Goal: Information Seeking & Learning: Check status

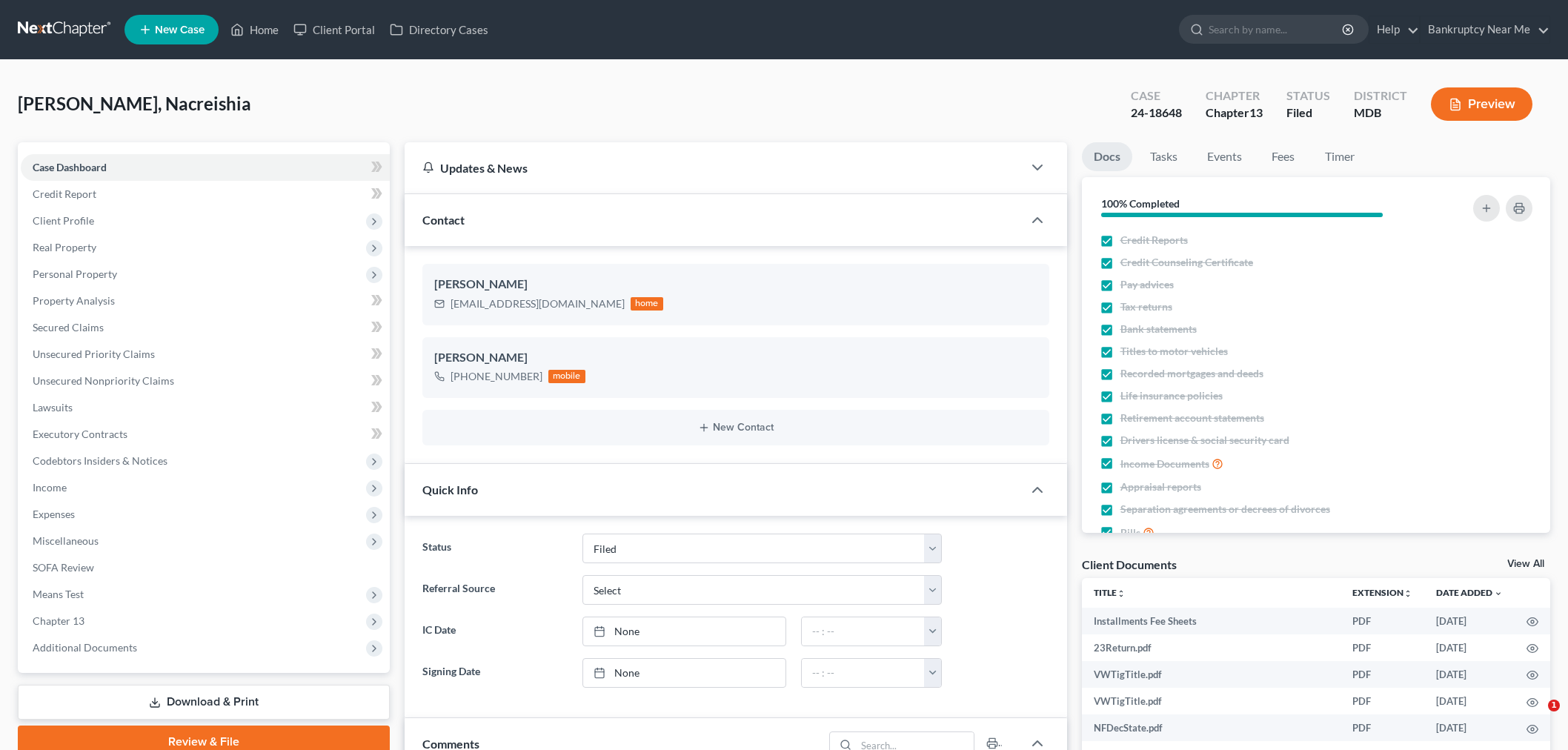
select select "6"
select select "0"
click at [58, 21] on link at bounding box center [65, 30] width 95 height 27
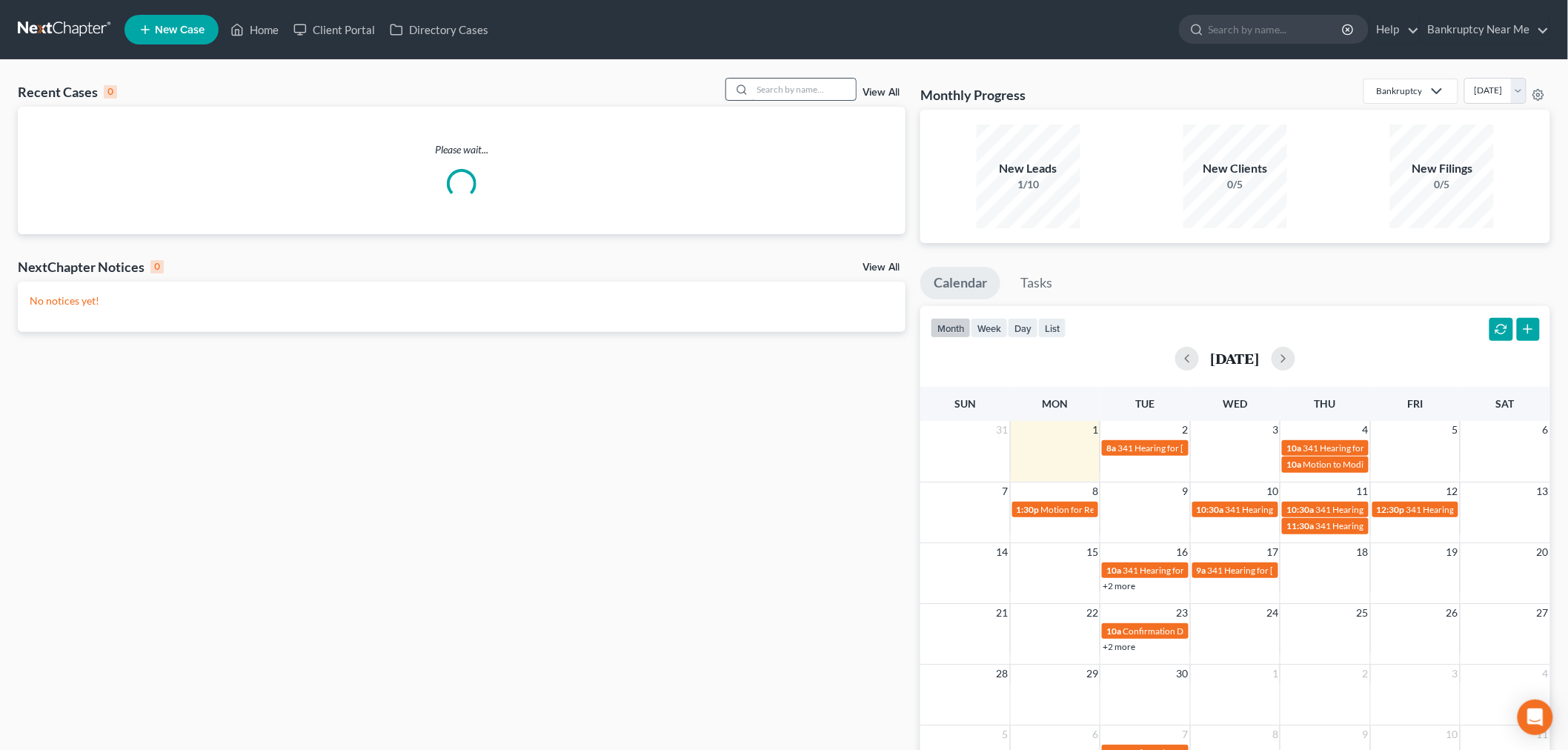
click at [771, 98] on input "search" at bounding box center [803, 89] width 104 height 21
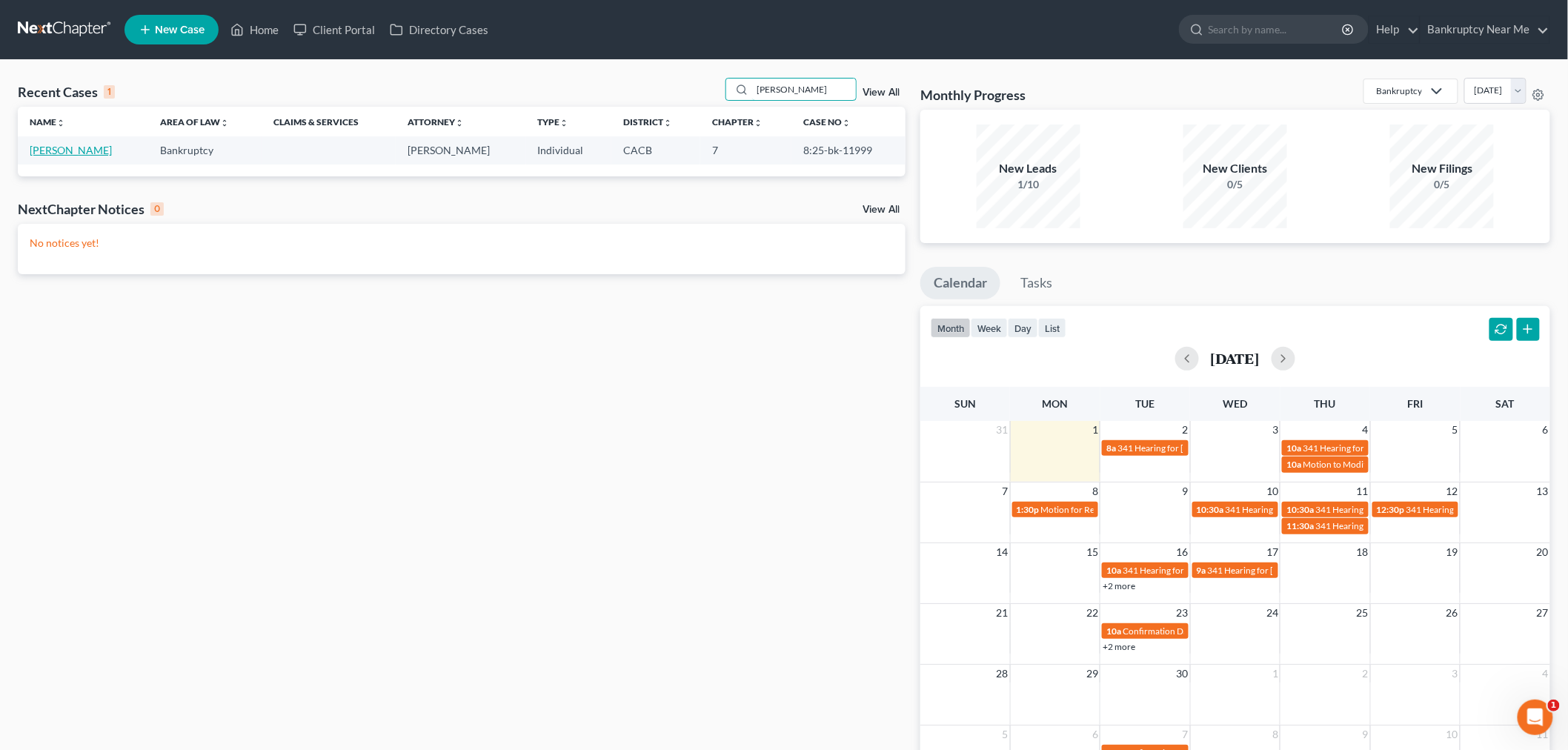
type input "rogelio"
click at [77, 154] on link "Hernandez, Rogelio" at bounding box center [70, 150] width 82 height 13
select select "6"
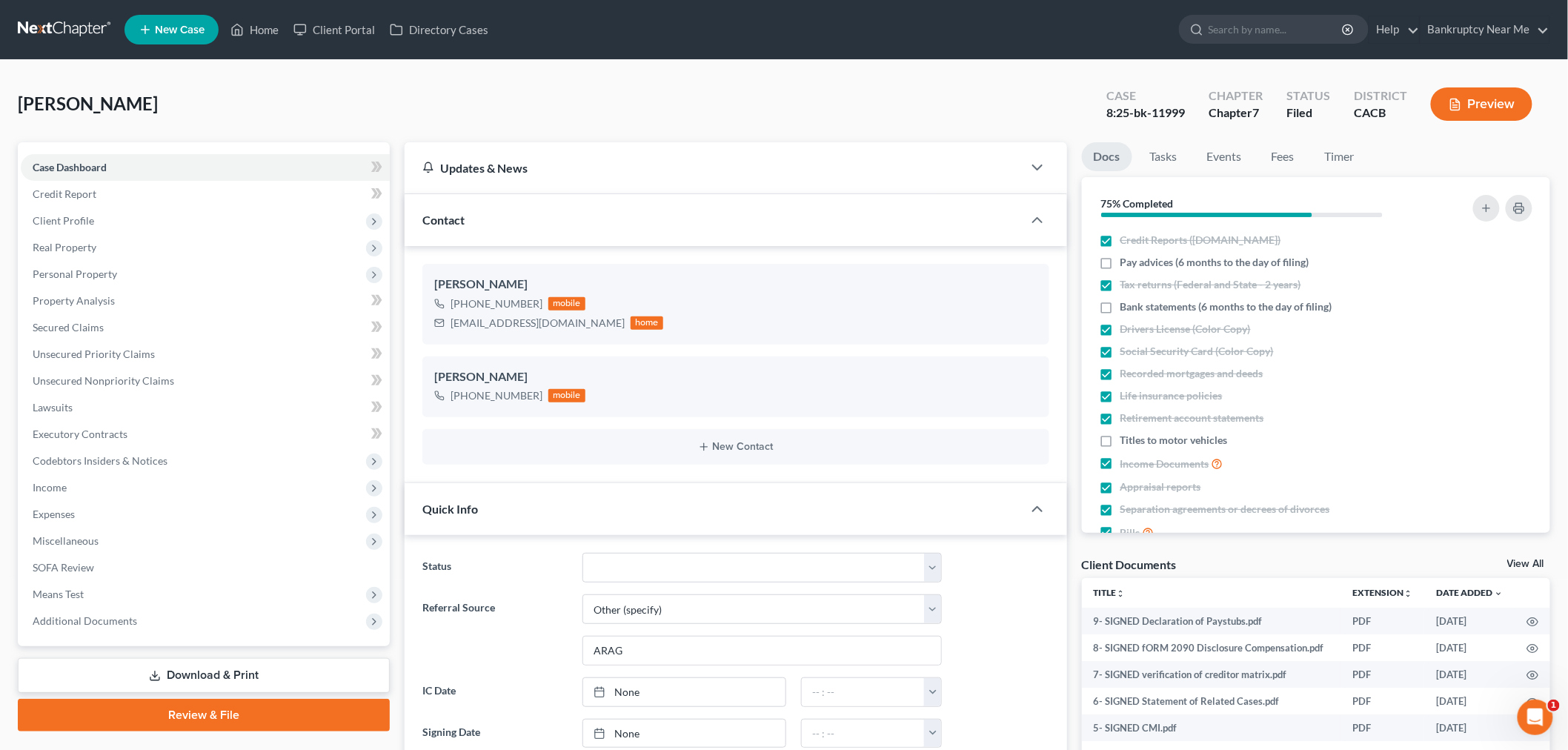
scroll to position [10862, 0]
drag, startPoint x: 538, startPoint y: 324, endPoint x: 426, endPoint y: 334, distance: 112.4
click at [426, 334] on div "Rogelio Hernandez +1 (310) 429-4139 mobile rlh.610@gmail.com home" at bounding box center [735, 304] width 627 height 80
copy div "rlh.610@gmail.com"
click at [1231, 157] on link "Events" at bounding box center [1224, 157] width 59 height 29
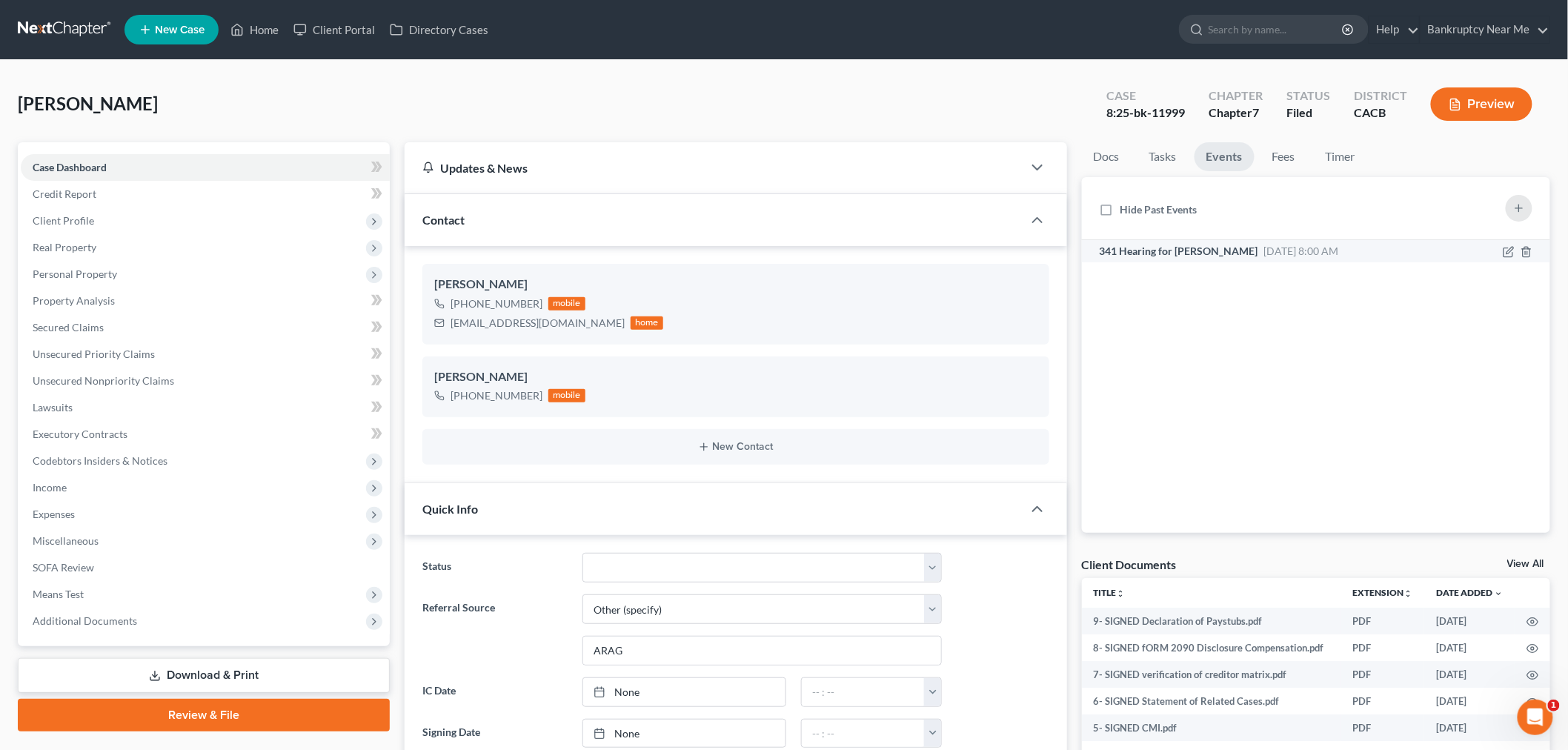
click at [1316, 256] on div "341 Hearing for Hernandez, Rogelio Sep 2, 2025 8:00 AM" at bounding box center [1222, 251] width 245 height 15
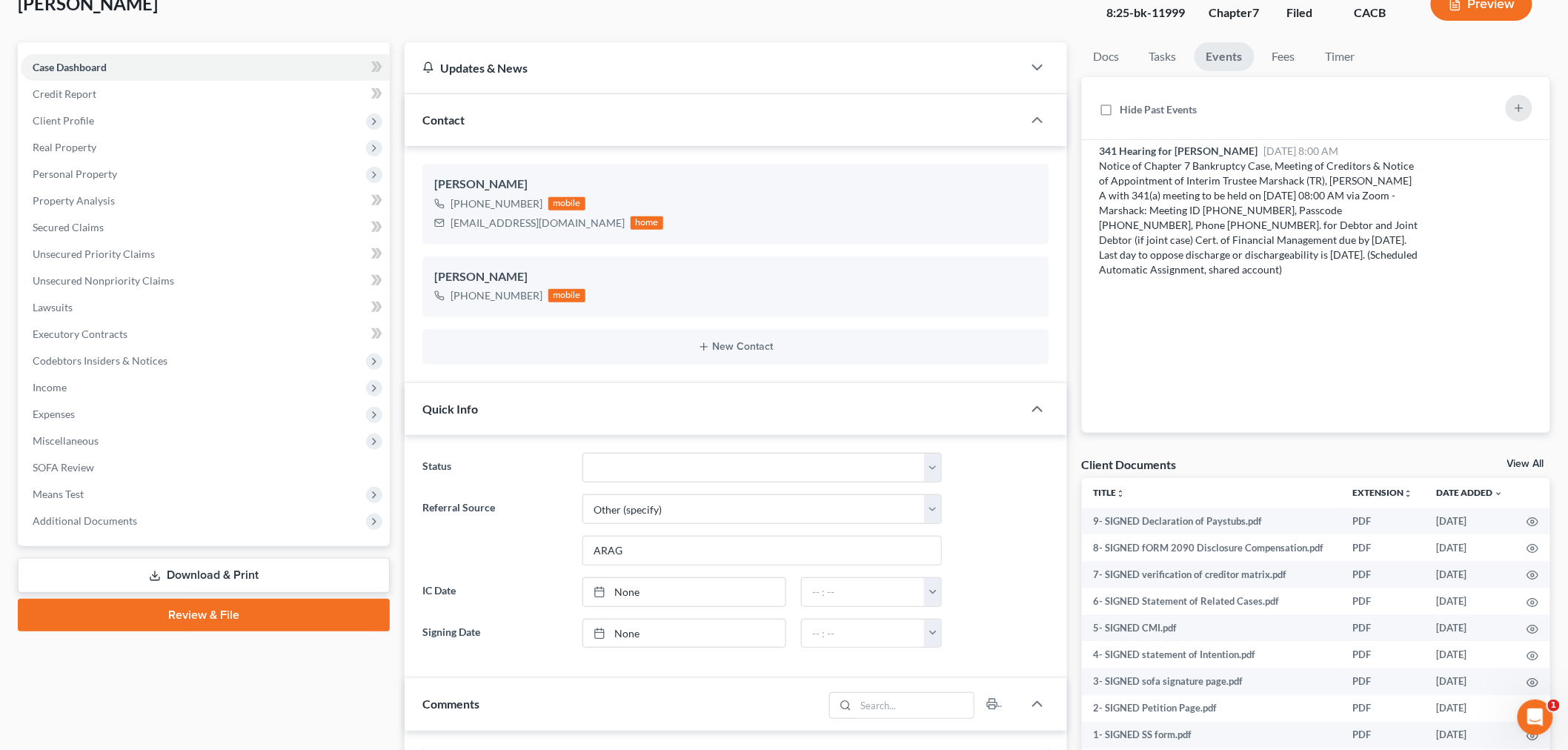
scroll to position [247, 0]
